Goal: Navigation & Orientation: Find specific page/section

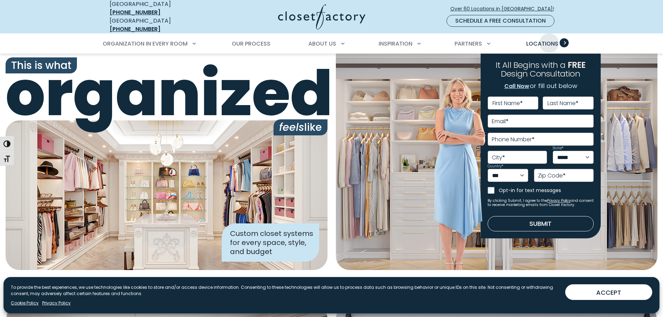
click at [549, 40] on span "Locations" at bounding box center [542, 44] width 32 height 8
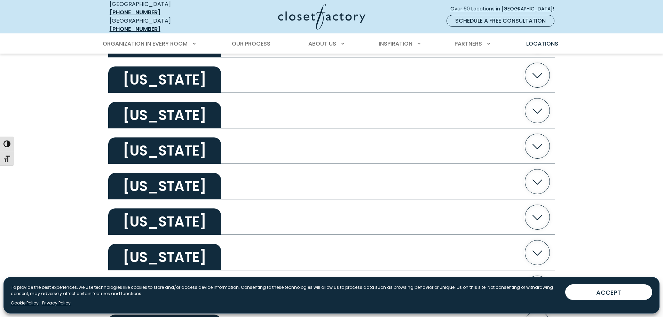
scroll to position [592, 0]
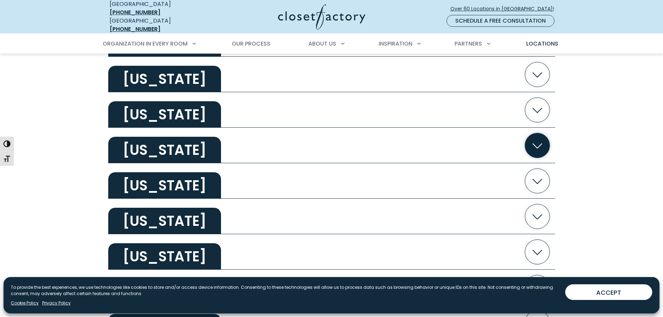
click at [140, 144] on h2 "[US_STATE]" at bounding box center [164, 150] width 113 height 26
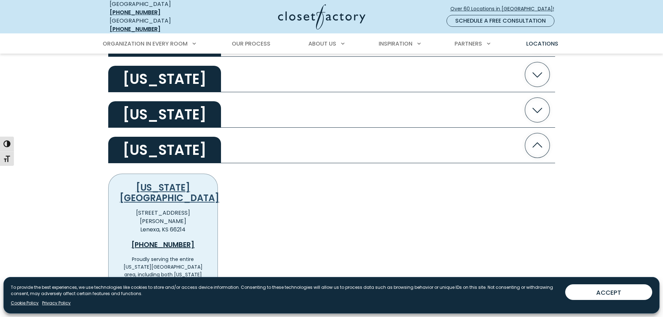
click at [150, 182] on link "[US_STATE][GEOGRAPHIC_DATA]" at bounding box center [170, 192] width 100 height 23
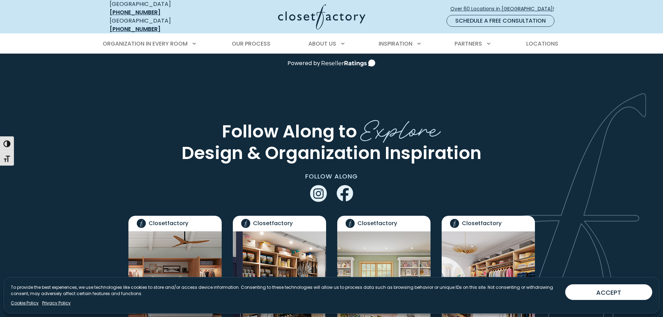
scroll to position [1481, 0]
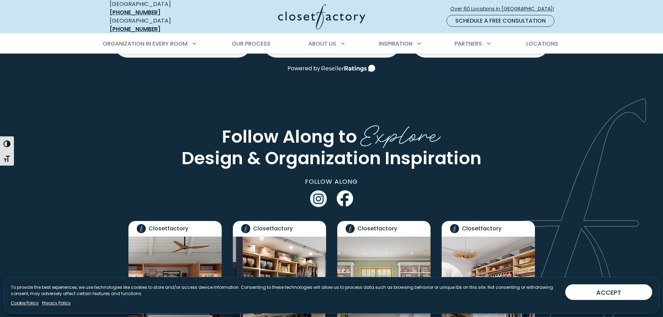
click at [344, 190] on use "Facebook" at bounding box center [345, 198] width 16 height 17
click at [544, 40] on span "Locations" at bounding box center [542, 44] width 32 height 8
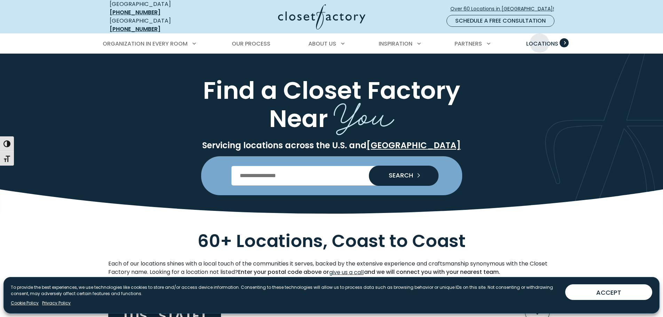
click at [540, 40] on span "Locations" at bounding box center [542, 44] width 32 height 8
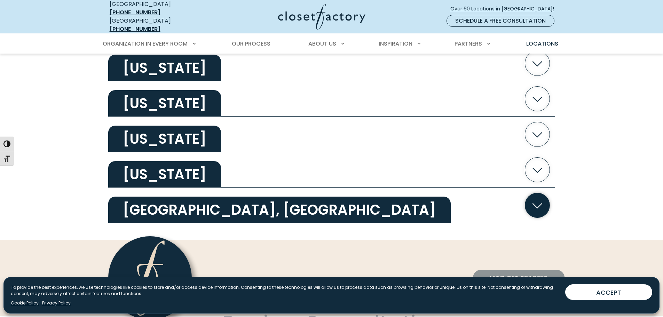
scroll to position [1497, 0]
